Goal: Navigation & Orientation: Understand site structure

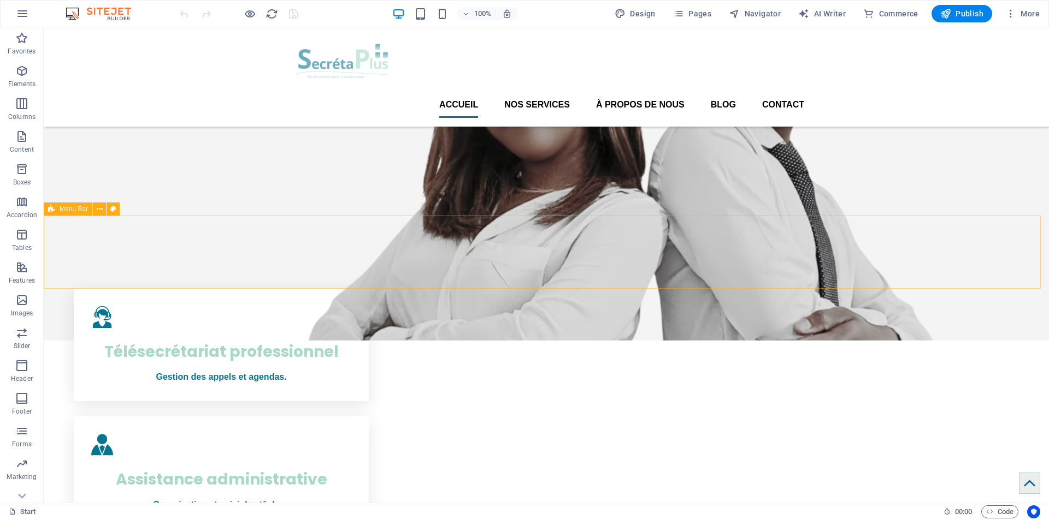
scroll to position [75, 0]
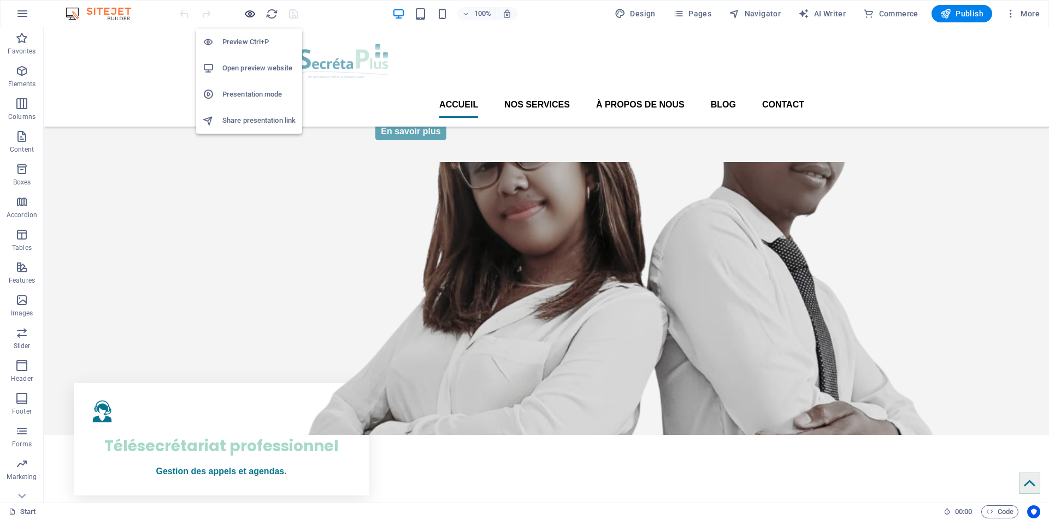
click at [250, 14] on icon "button" at bounding box center [250, 14] width 13 height 13
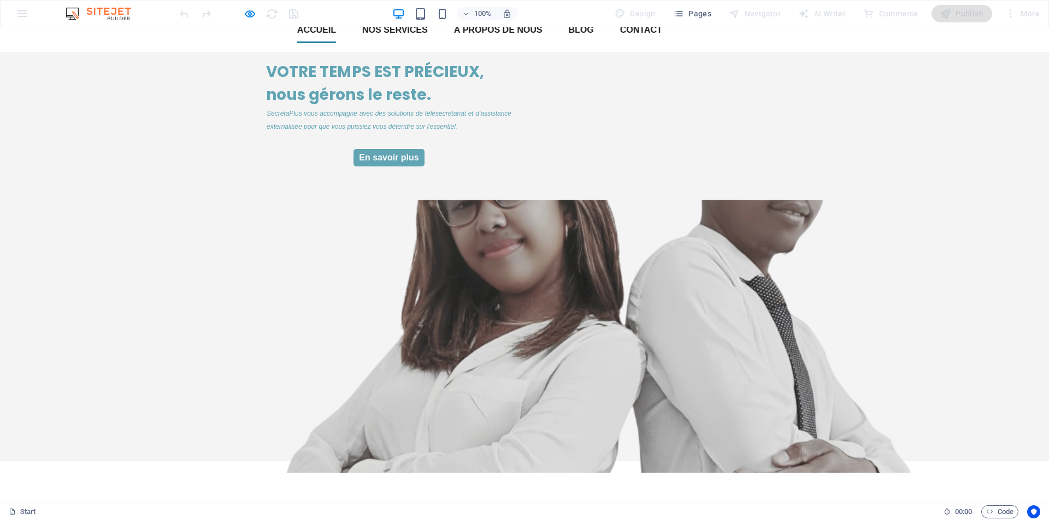
scroll to position [0, 0]
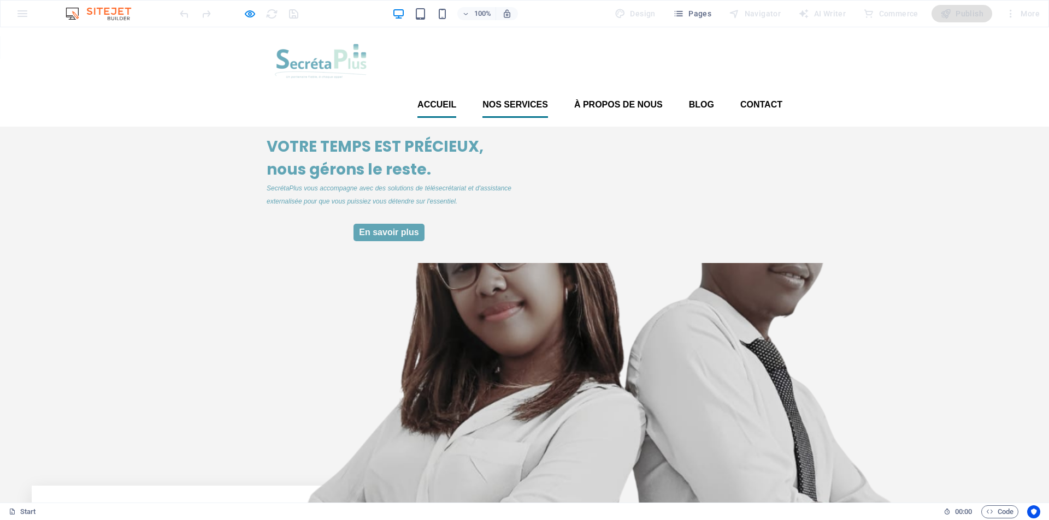
click at [510, 100] on font "Nos services" at bounding box center [515, 104] width 66 height 9
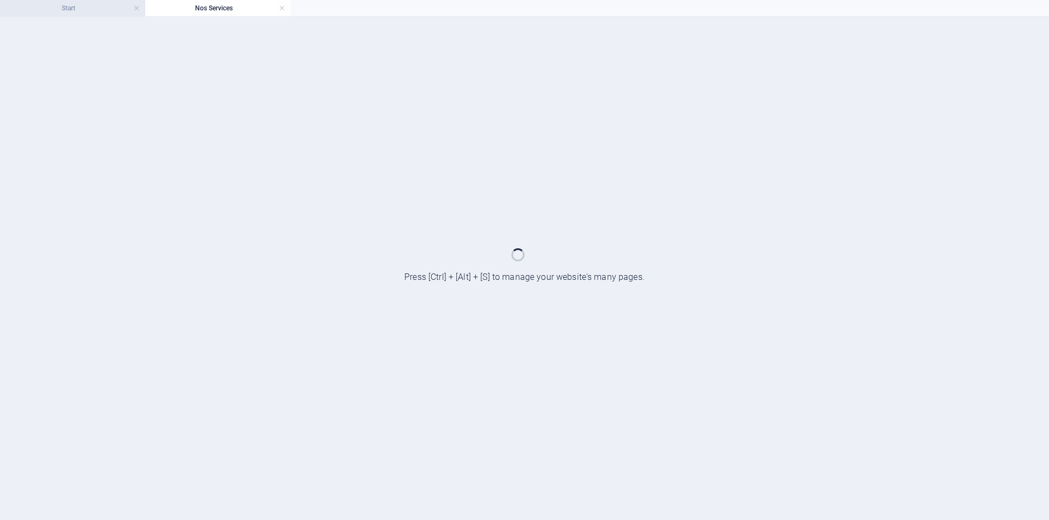
click at [85, 8] on h4 "Start" at bounding box center [72, 8] width 145 height 12
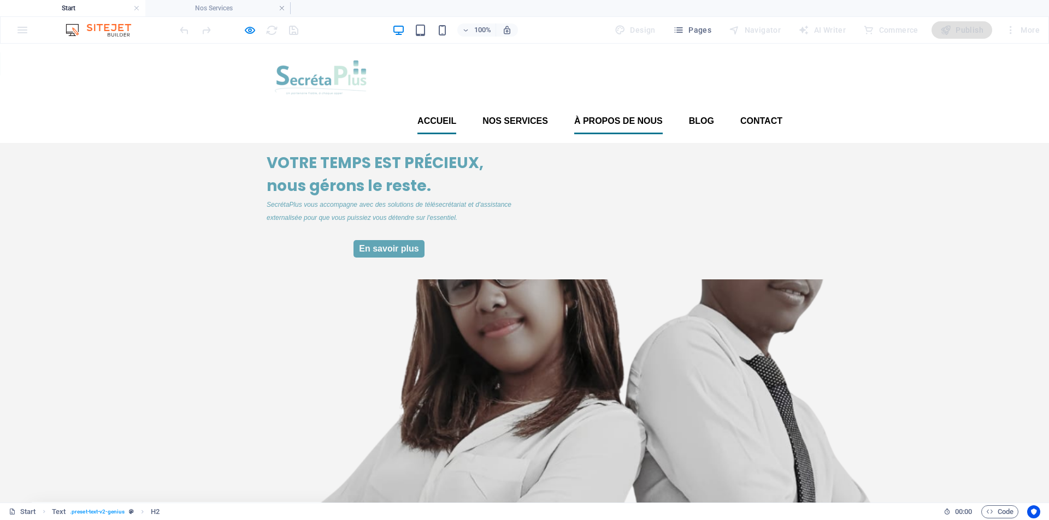
click at [605, 116] on font "À propos de nous" at bounding box center [618, 120] width 88 height 9
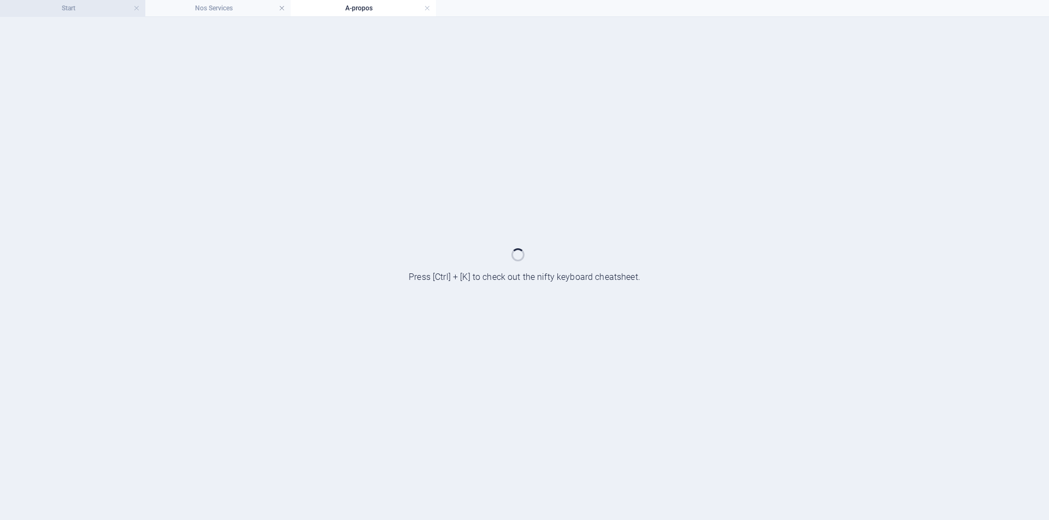
click at [76, 9] on h4 "Start" at bounding box center [72, 8] width 145 height 12
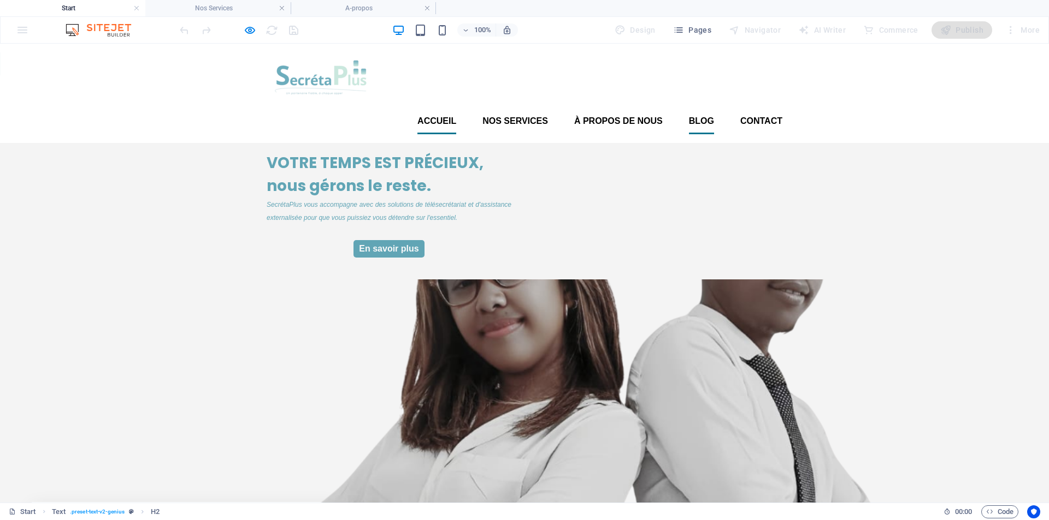
click at [707, 116] on font "Blog" at bounding box center [701, 120] width 25 height 9
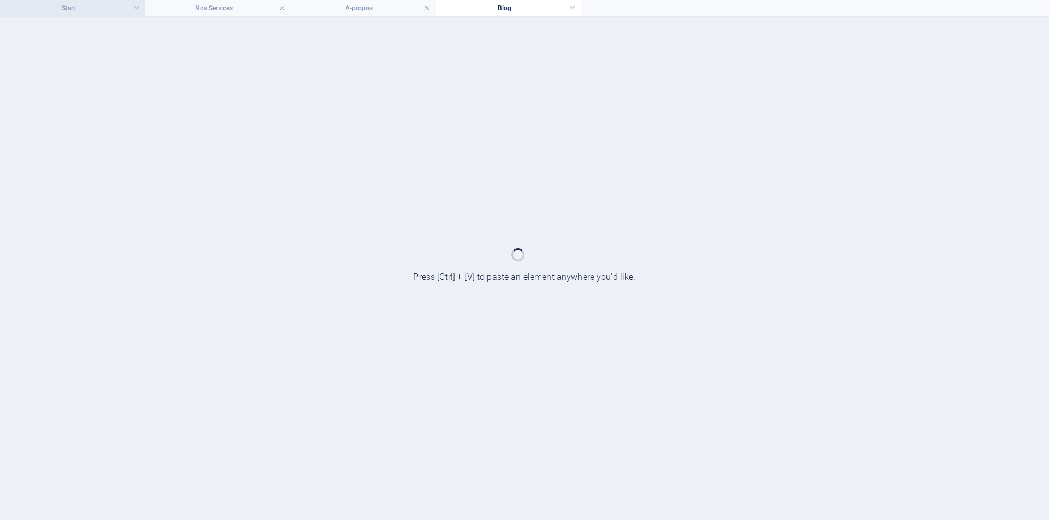
click at [83, 8] on h4 "Start" at bounding box center [72, 8] width 145 height 12
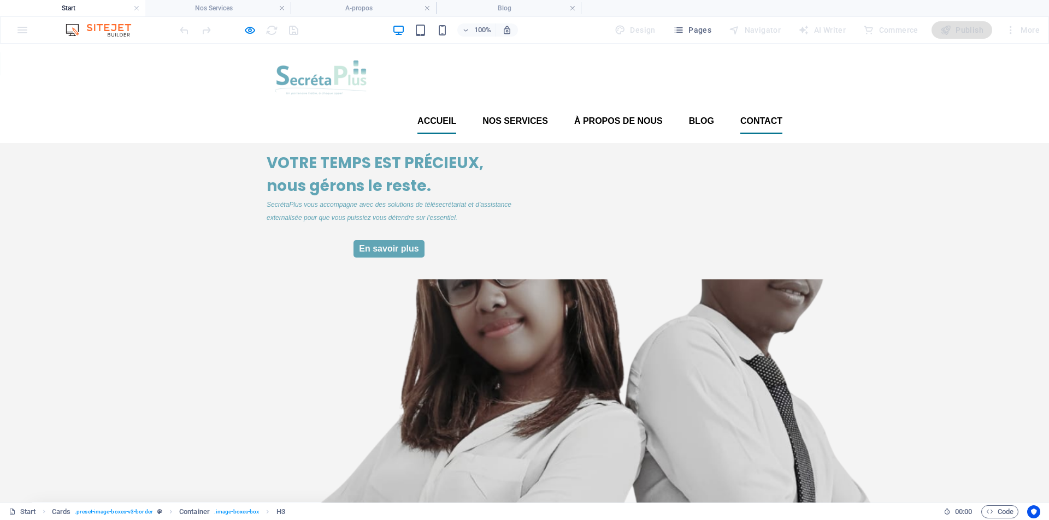
click at [766, 116] on font "Contact" at bounding box center [761, 120] width 42 height 9
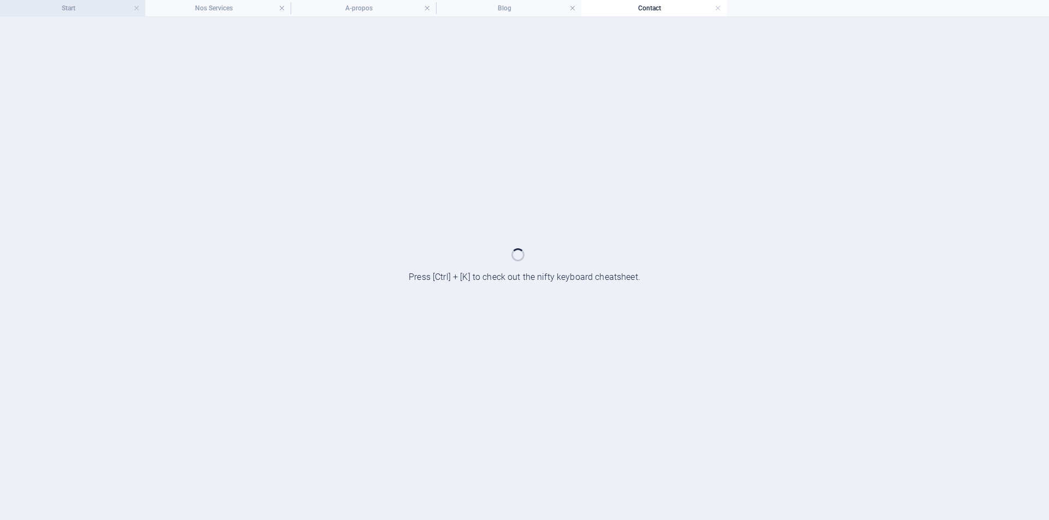
click at [75, 11] on h4 "Start" at bounding box center [72, 8] width 145 height 12
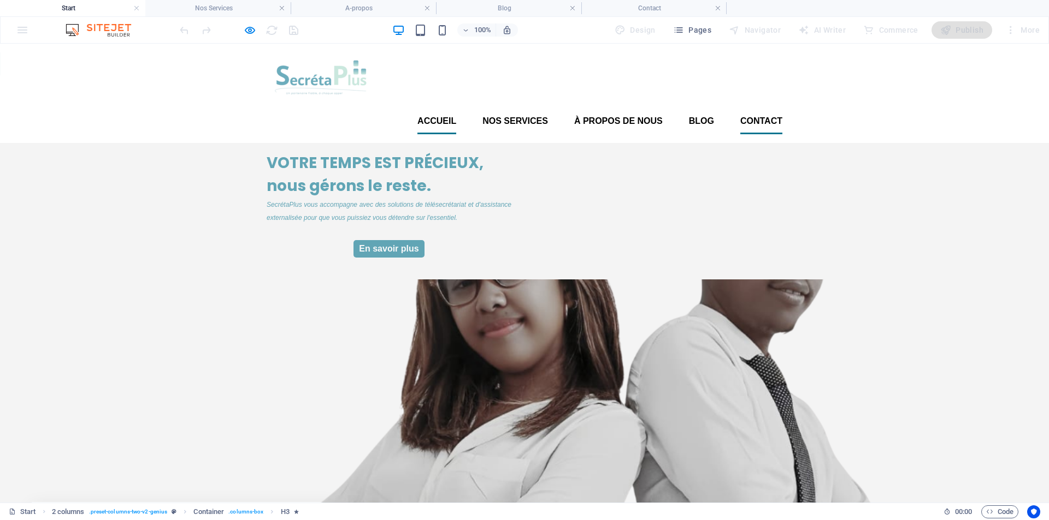
click at [761, 108] on link "Contact" at bounding box center [761, 121] width 42 height 26
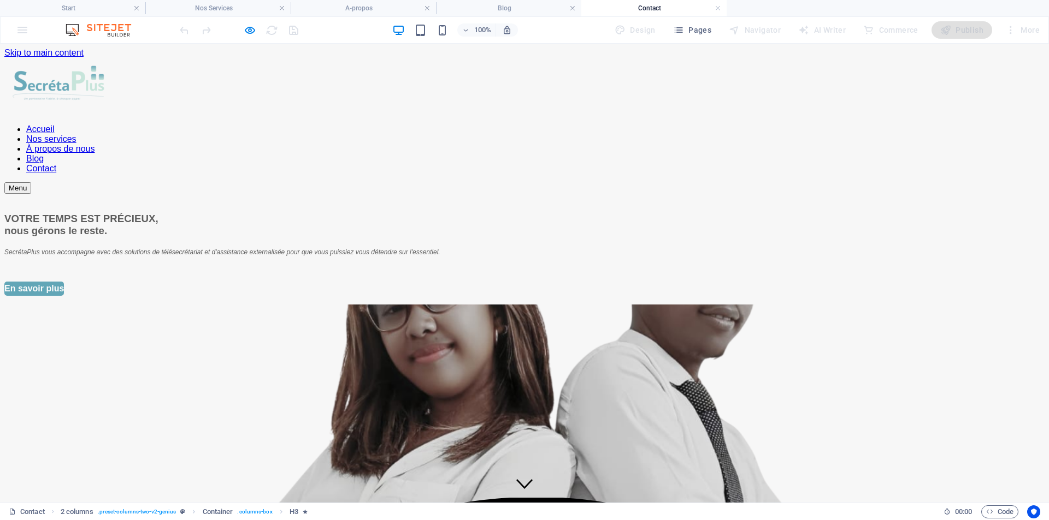
click at [696, 125] on nav "Accueil Nos services À propos de nous Blog Contact" at bounding box center [524, 149] width 1040 height 49
click at [248, 29] on icon "button" at bounding box center [250, 30] width 13 height 13
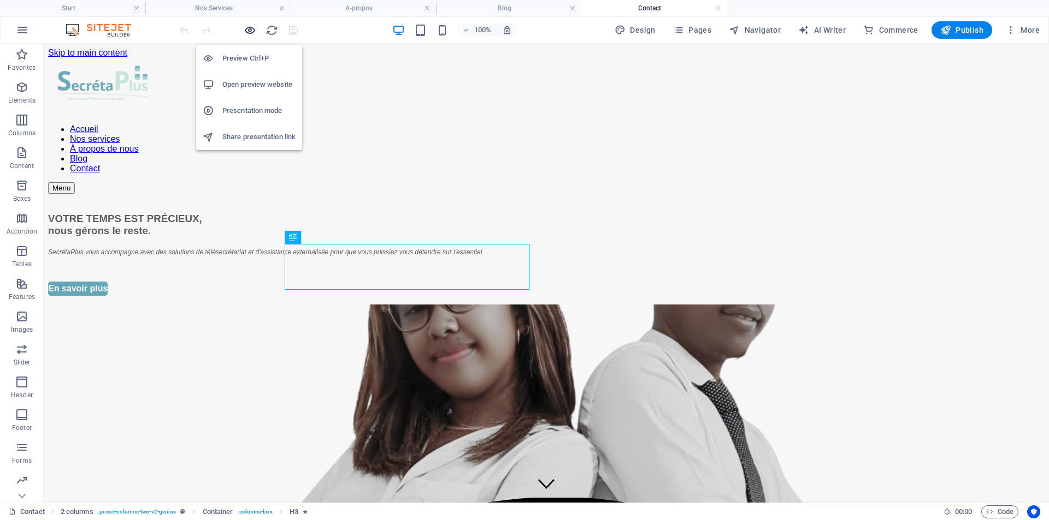
click at [248, 29] on icon "button" at bounding box center [250, 30] width 13 height 13
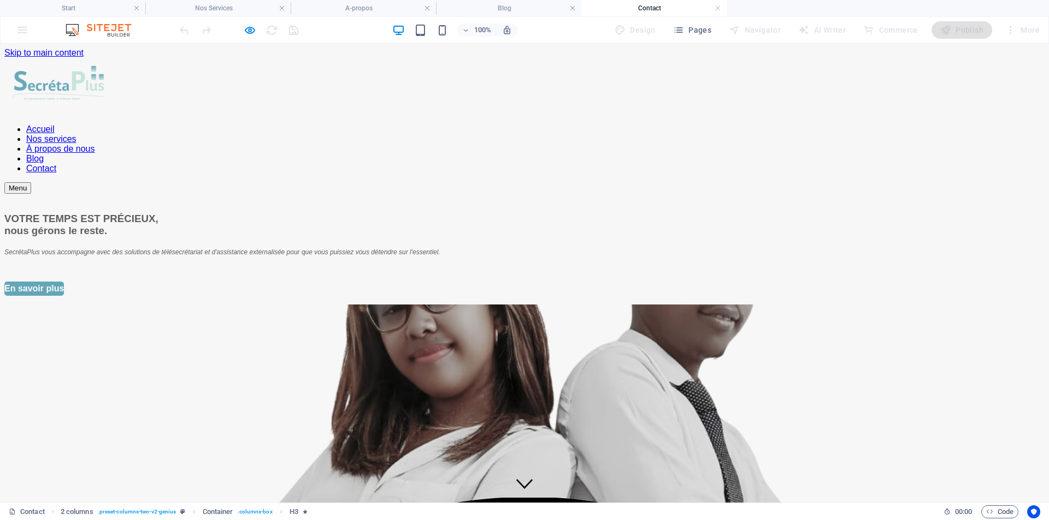
click at [55, 125] on font "Accueil" at bounding box center [40, 129] width 28 height 9
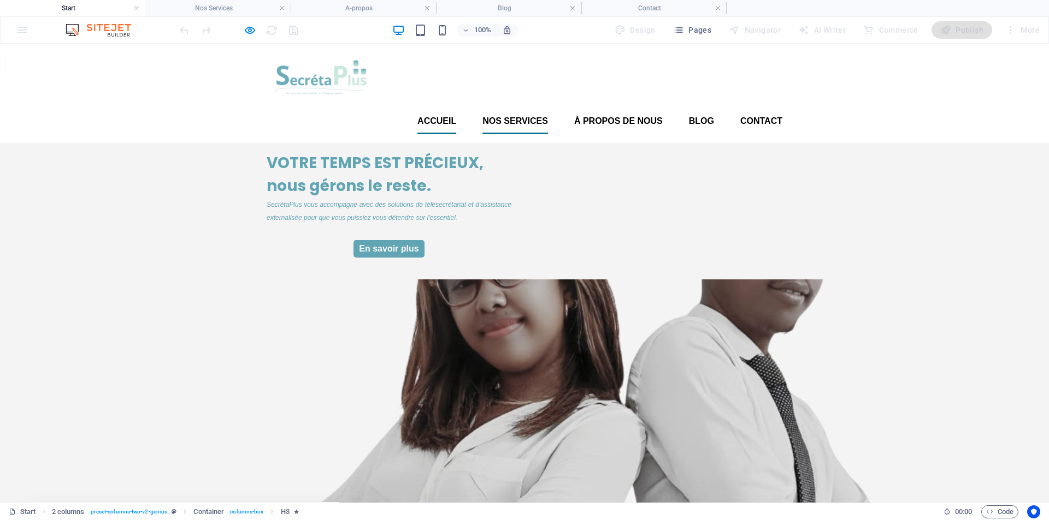
click at [510, 116] on font "Nos services" at bounding box center [515, 120] width 66 height 9
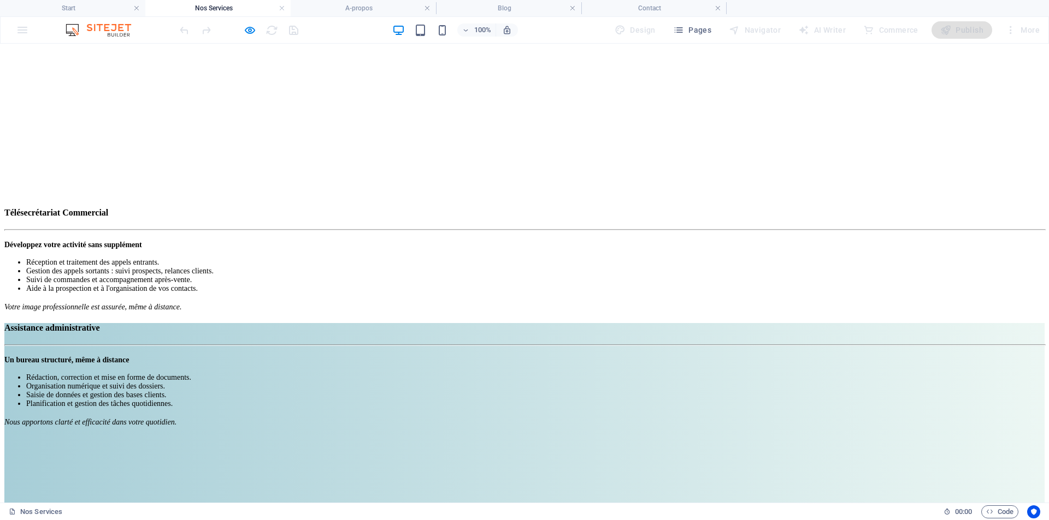
scroll to position [660, 0]
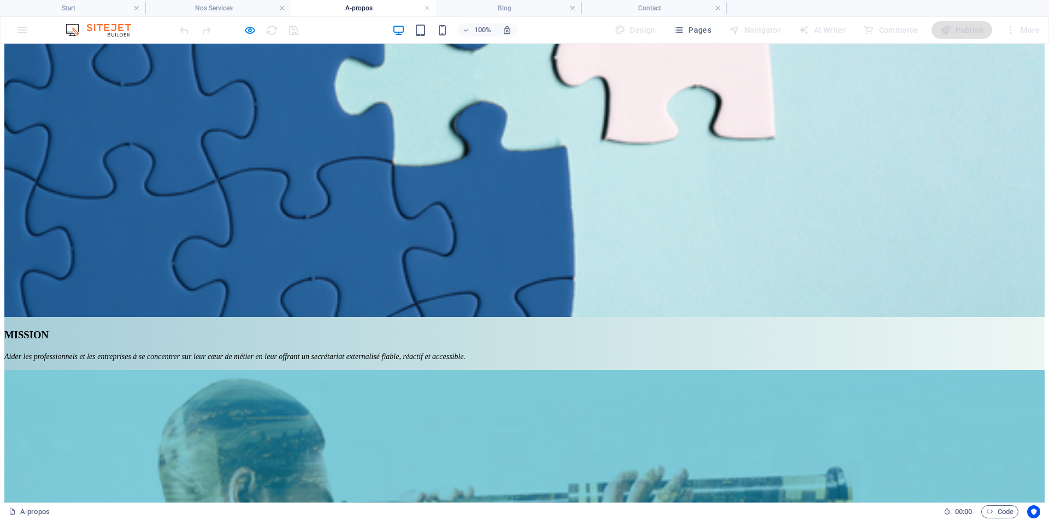
scroll to position [819, 0]
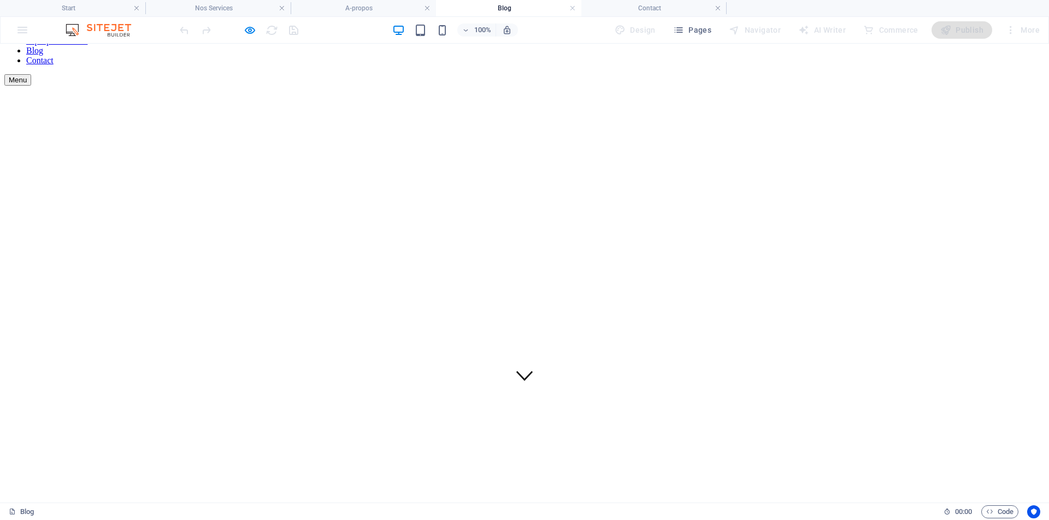
scroll to position [106, 0]
click at [87, 48] on link "À propos de nous" at bounding box center [56, 42] width 61 height 9
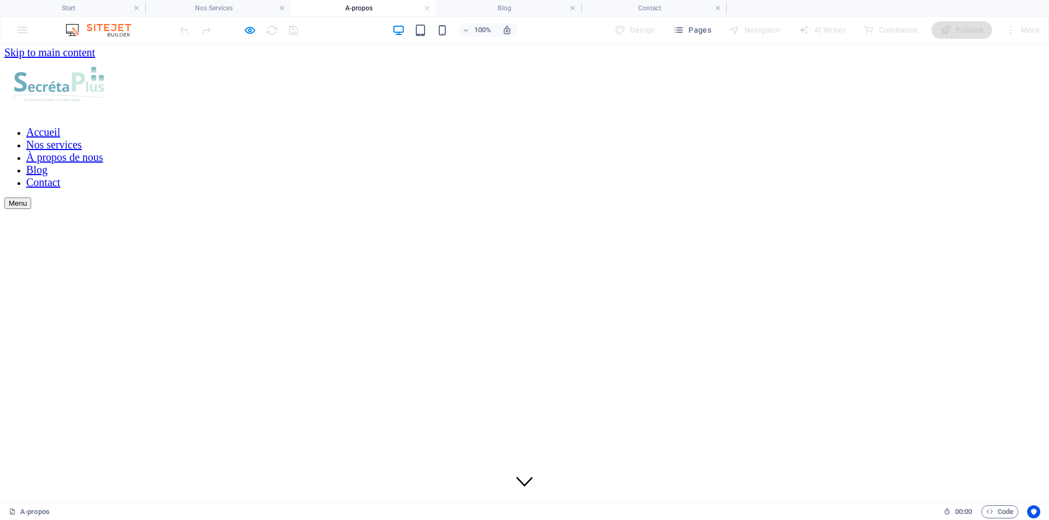
scroll to position [0, 0]
click at [82, 140] on font "Nos services" at bounding box center [54, 146] width 56 height 12
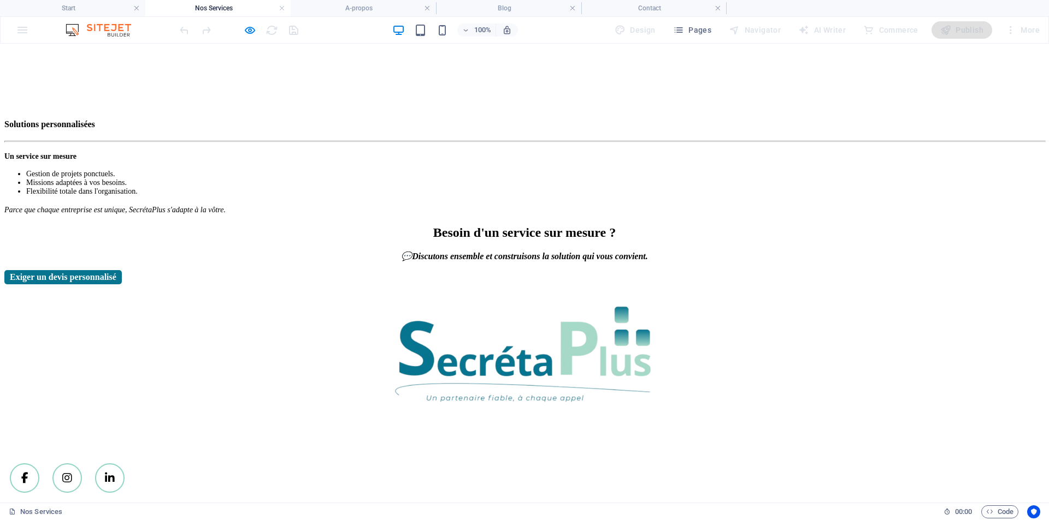
scroll to position [1552, 0]
drag, startPoint x: 499, startPoint y: 213, endPoint x: 372, endPoint y: 233, distance: 128.8
click at [372, 285] on div at bounding box center [524, 392] width 1040 height 214
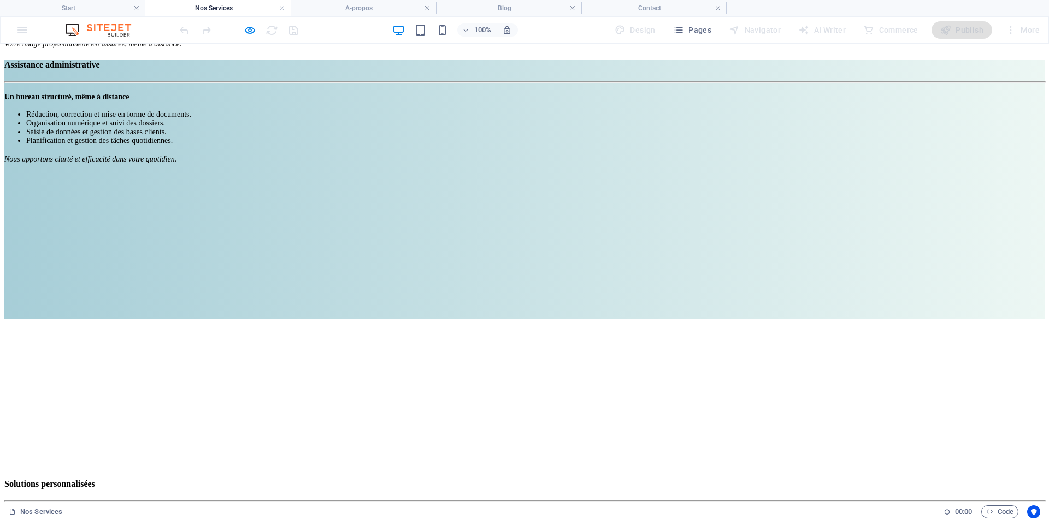
scroll to position [1153, 0]
